Goal: Find contact information

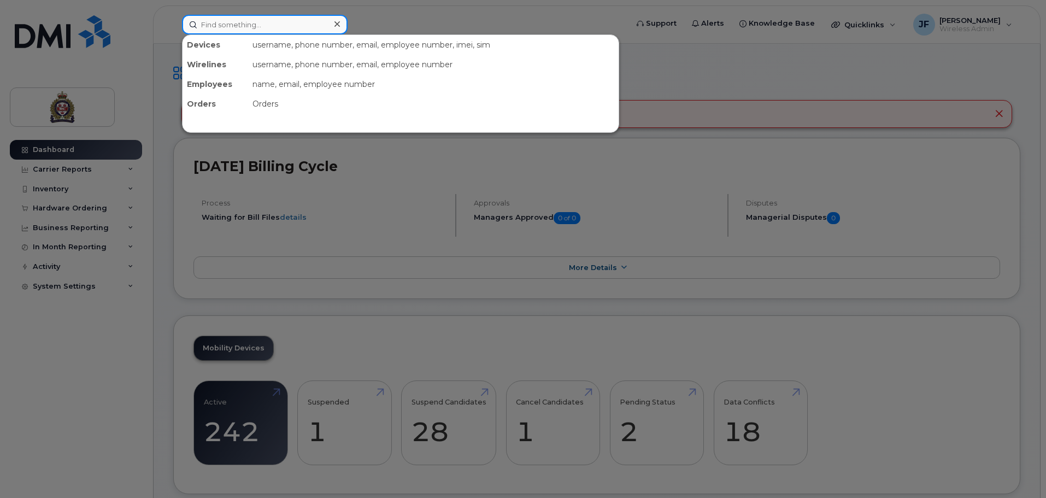
click at [324, 30] on input at bounding box center [265, 25] width 166 height 20
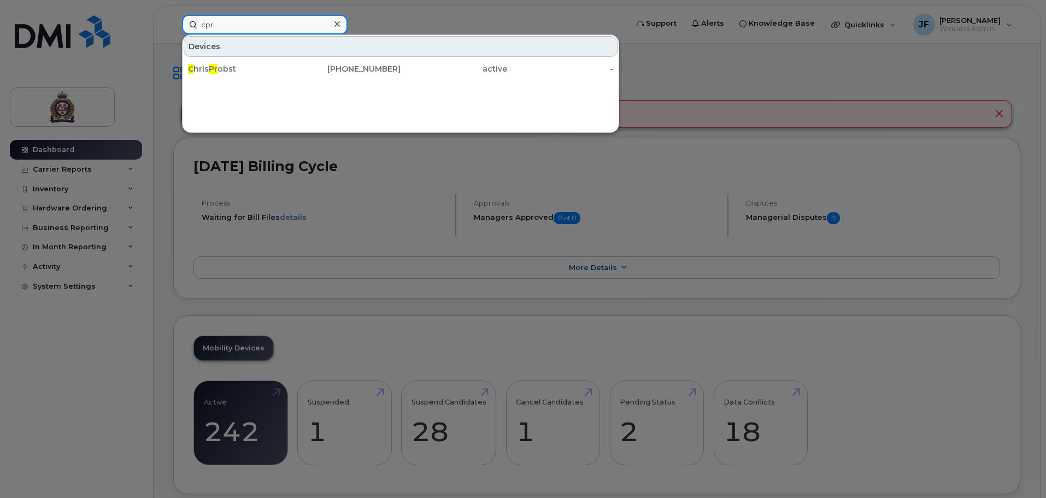
type input "cpr"
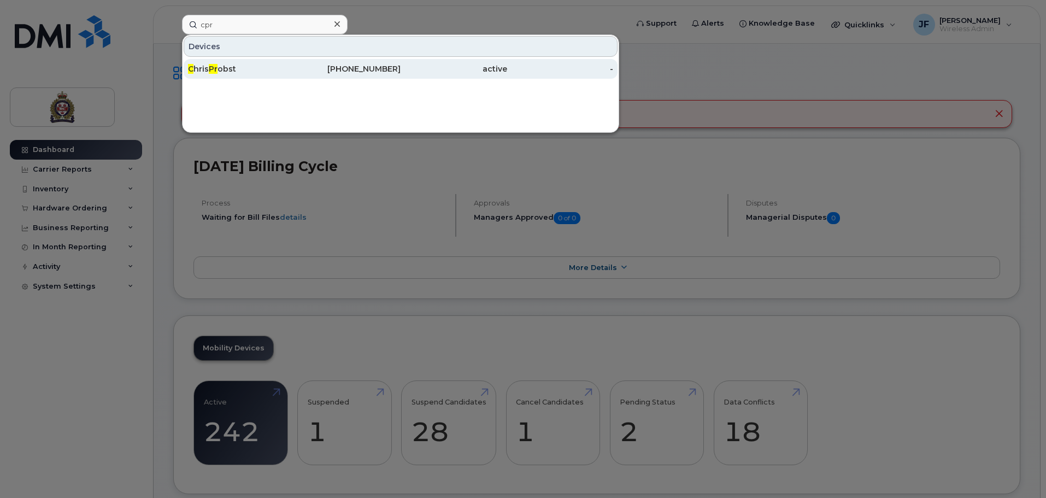
click at [257, 64] on div "C hris [PERSON_NAME]" at bounding box center [241, 68] width 107 height 11
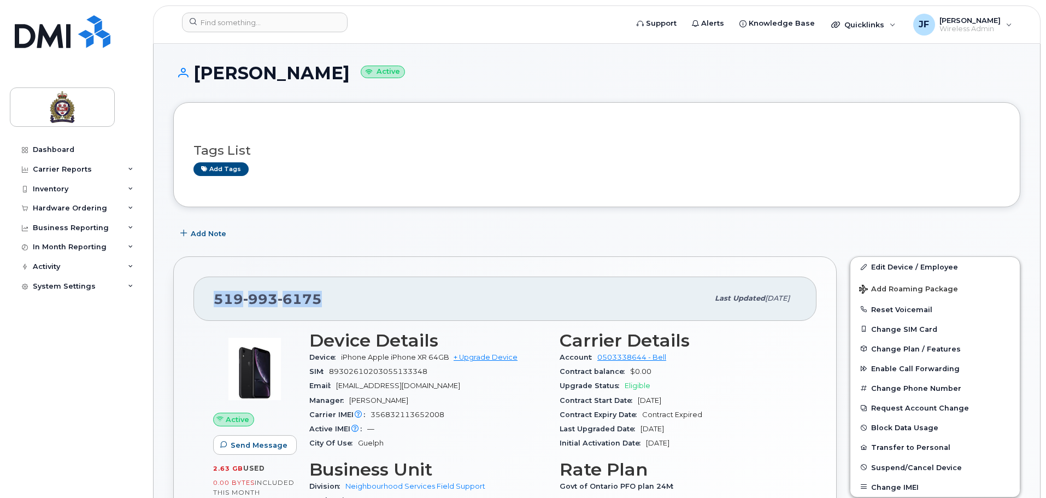
drag, startPoint x: 321, startPoint y: 298, endPoint x: 216, endPoint y: 303, distance: 105.6
click at [216, 303] on div "519 993 6175" at bounding box center [461, 298] width 495 height 23
copy span "519 993 6175"
